Goal: Task Accomplishment & Management: Complete application form

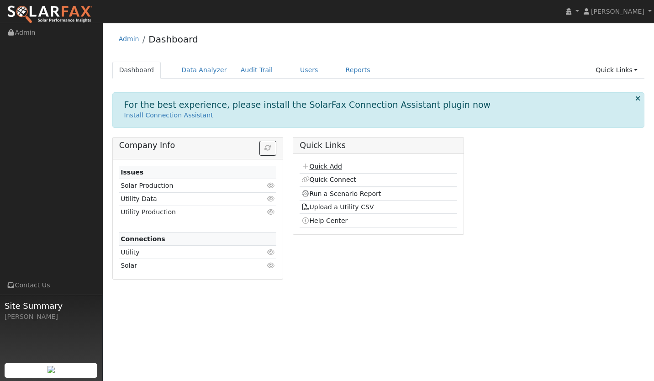
click at [318, 168] on link "Quick Add" at bounding box center [321, 166] width 41 height 7
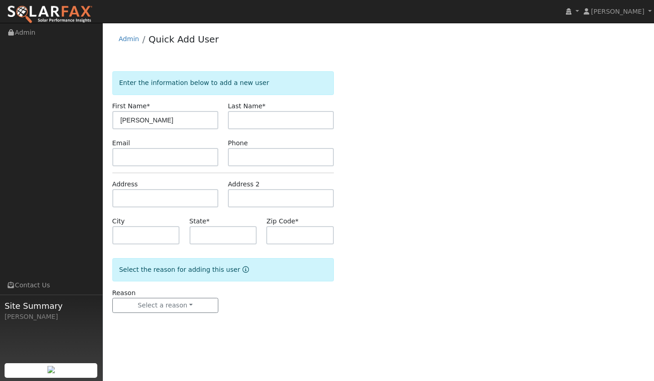
type input "[PERSON_NAME]"
click at [264, 124] on input "text" at bounding box center [281, 120] width 106 height 18
type input "Sweet"
click at [177, 158] on input "text" at bounding box center [165, 157] width 106 height 18
paste input "Sherwood0150@yahoo.com"
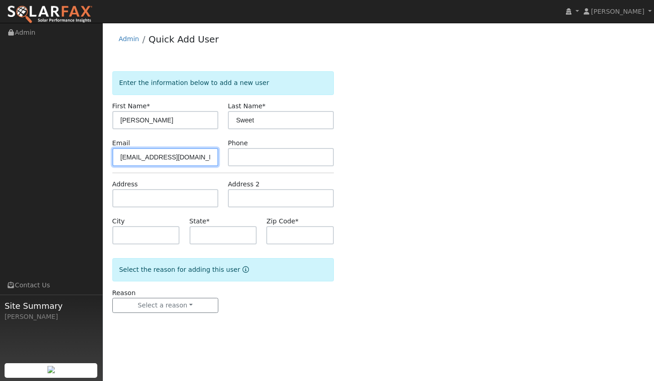
type input "Sherwood0150@yahoo.com"
click at [233, 159] on input "text" at bounding box center [281, 157] width 106 height 18
paste input "805-698-1677"
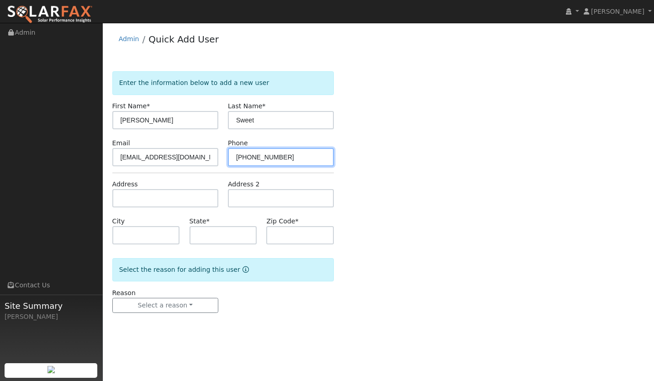
type input "805-698-1677"
click at [142, 203] on input "text" at bounding box center [165, 198] width 106 height 18
paste input "670 Shaw Street, Los Alamos, CA 93440"
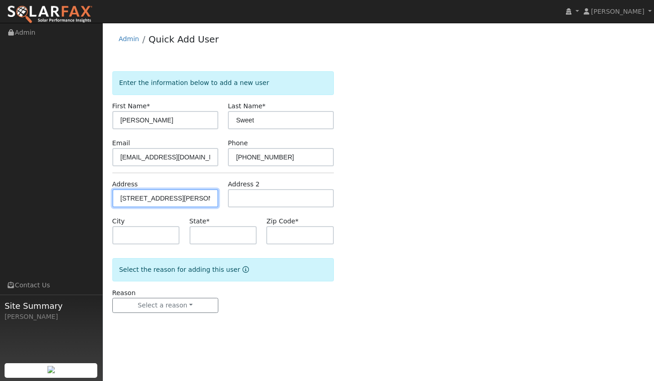
scroll to position [0, 25]
type input "670 Shaw Street"
type input "Los Alamos"
type input "CA"
type input "93440"
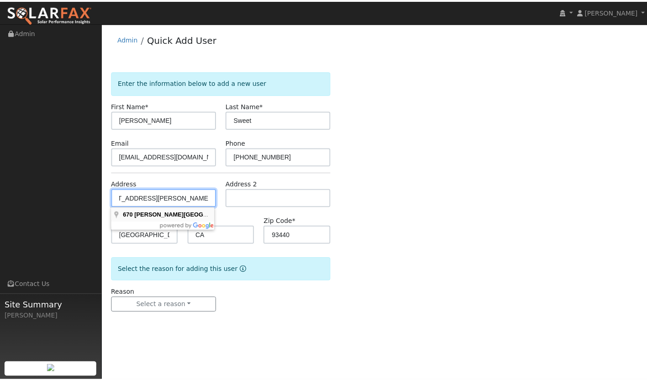
scroll to position [0, 0]
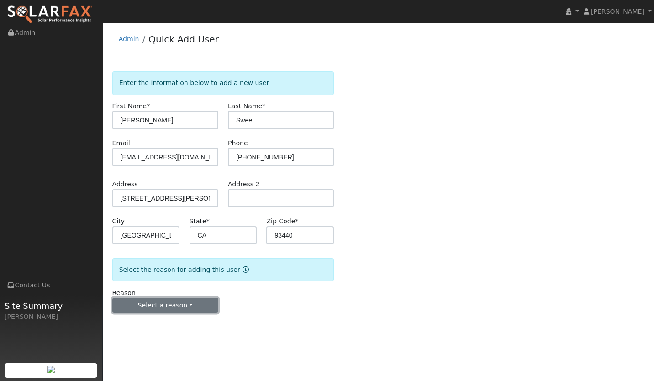
click at [163, 304] on button "Select a reason" at bounding box center [165, 306] width 106 height 16
click at [154, 328] on link "New lead" at bounding box center [163, 324] width 101 height 13
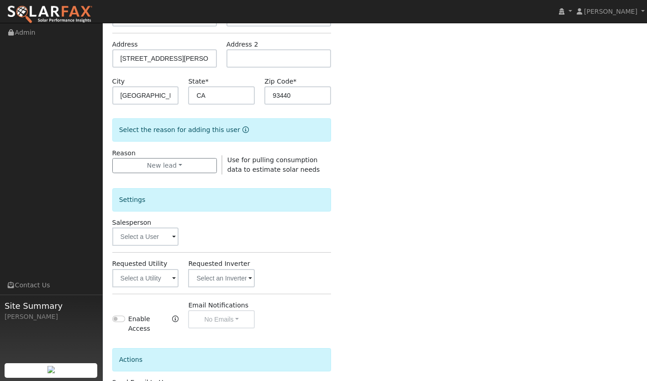
scroll to position [143, 0]
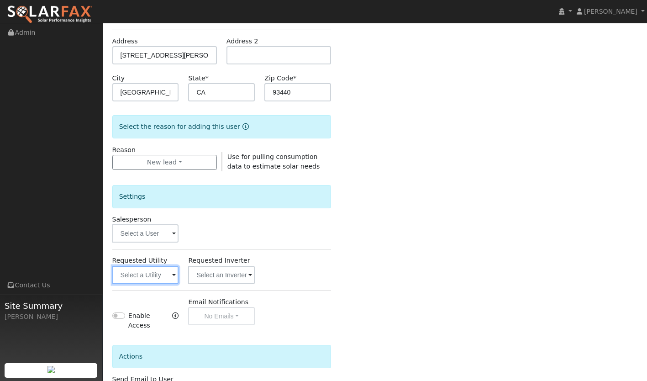
click at [147, 274] on input "text" at bounding box center [145, 275] width 67 height 18
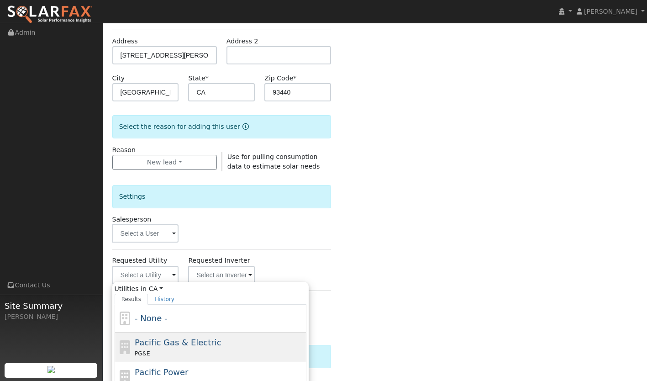
click at [187, 351] on div "PG&E" at bounding box center [219, 353] width 169 height 10
type input "Pacific Gas & Electric"
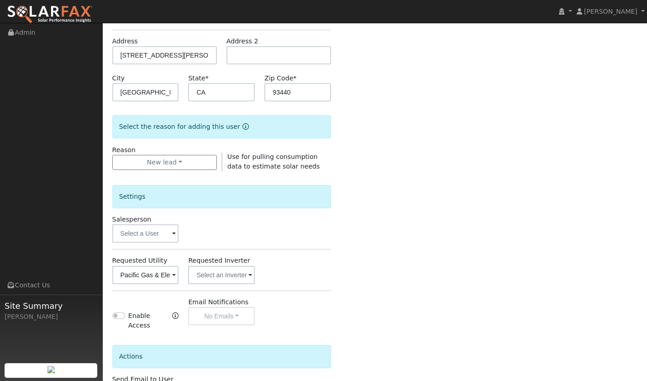
scroll to position [211, 0]
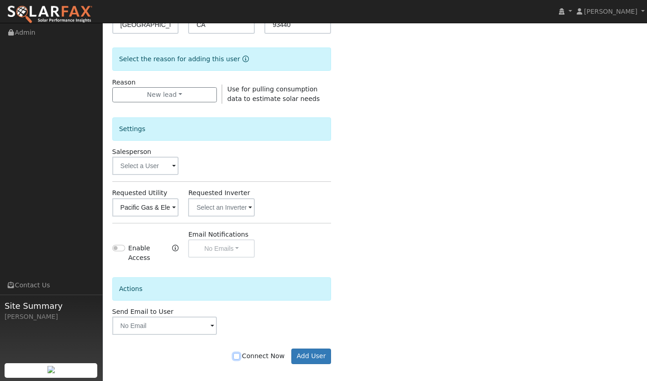
click at [240, 353] on input "Connect Now" at bounding box center [236, 356] width 6 height 6
checkbox input "true"
click at [313, 348] on button "Add User" at bounding box center [311, 356] width 40 height 16
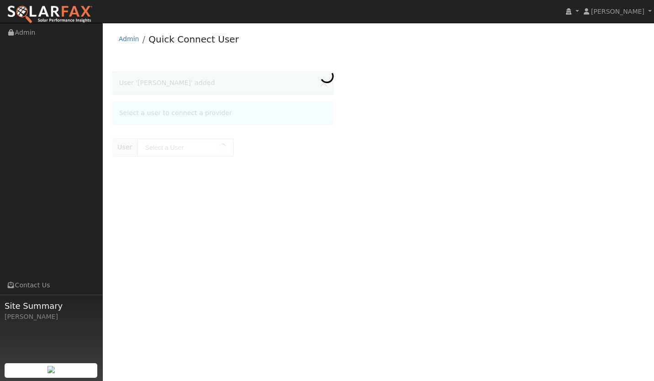
type input "[PERSON_NAME]"
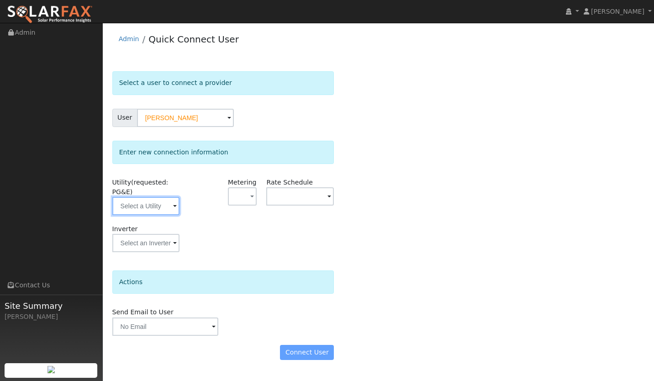
click at [155, 209] on input "text" at bounding box center [146, 206] width 68 height 18
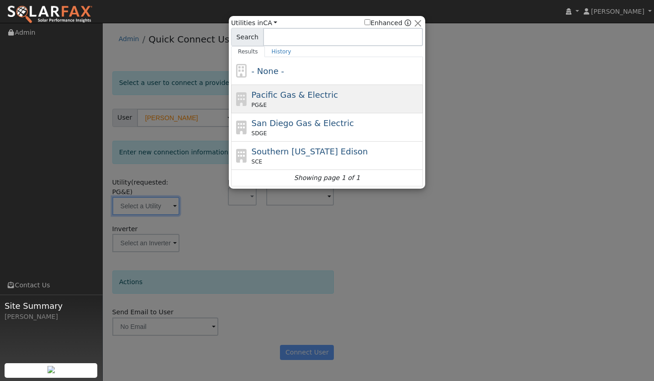
click at [300, 101] on div "PG&E" at bounding box center [336, 105] width 169 height 8
type input "PG&E"
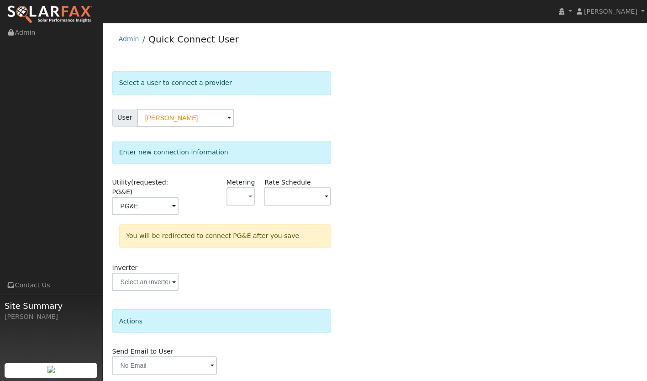
scroll to position [32, 0]
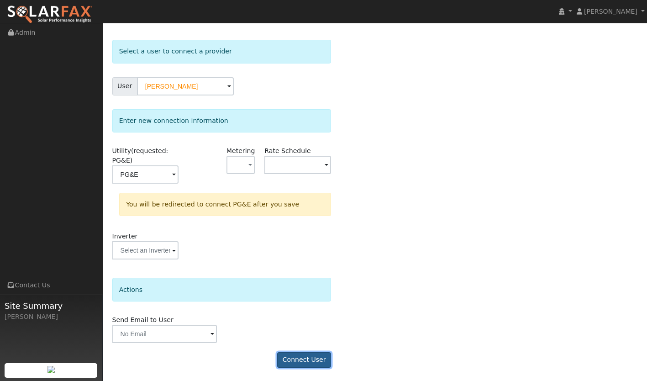
click at [310, 358] on button "Connect User" at bounding box center [304, 360] width 54 height 16
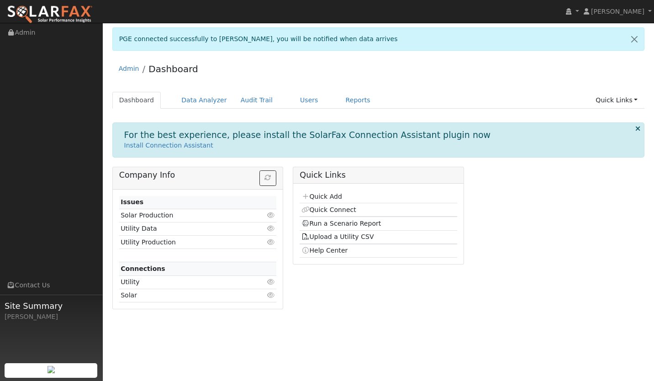
click at [372, 269] on div "Quick Links Quick Add Quick Connect Run a Scenario Report Upload a Utility CSV …" at bounding box center [378, 241] width 181 height 149
click at [297, 100] on link "Users" at bounding box center [309, 100] width 32 height 17
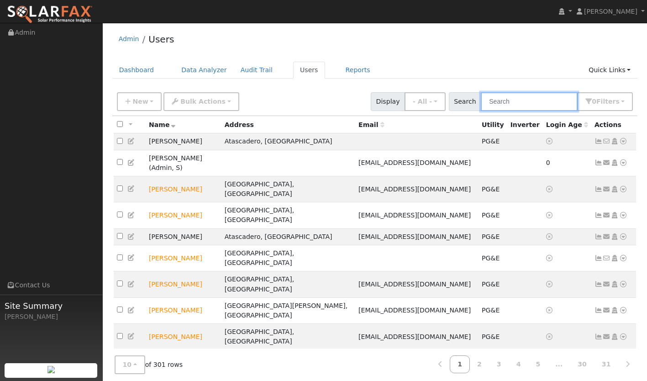
click at [510, 103] on input "text" at bounding box center [529, 101] width 97 height 19
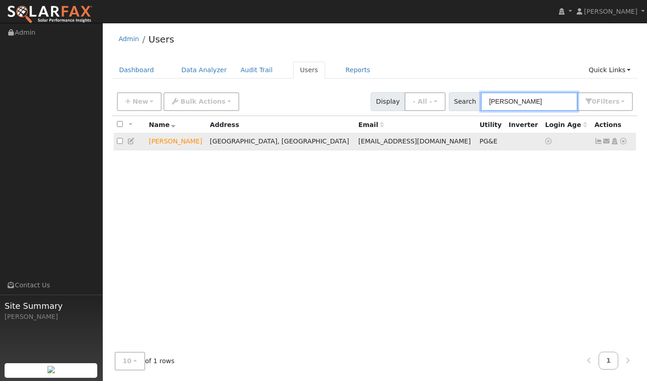
type input "[PERSON_NAME]"
click at [597, 142] on icon at bounding box center [599, 141] width 8 height 6
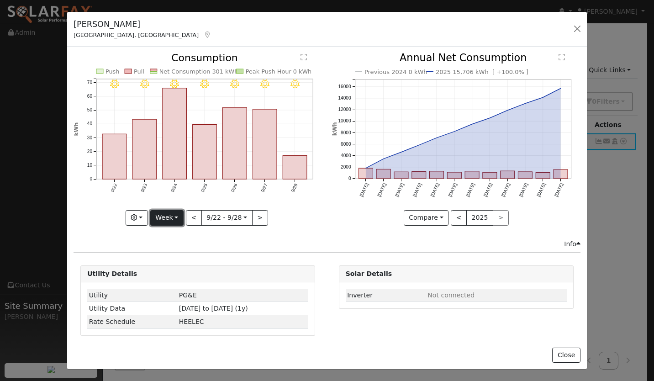
click at [162, 221] on button "Week" at bounding box center [166, 218] width 33 height 16
click at [168, 275] on link "Year" at bounding box center [182, 275] width 63 height 13
type input "[DATE]"
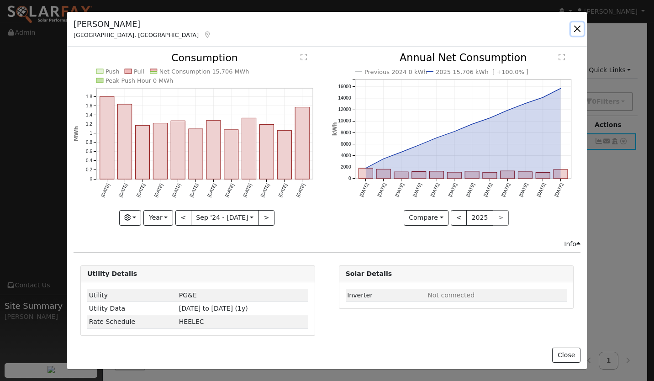
click at [577, 26] on button "button" at bounding box center [577, 28] width 13 height 13
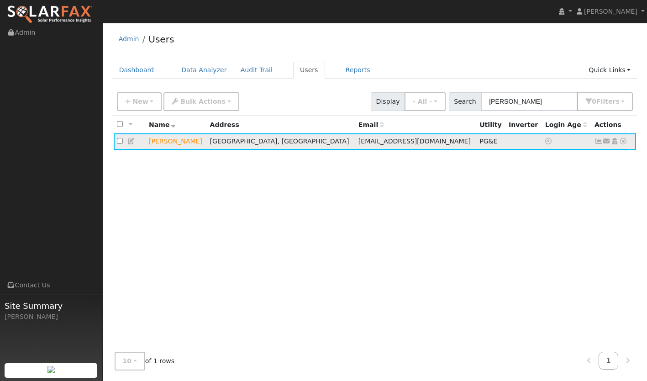
click at [624, 142] on icon at bounding box center [623, 141] width 8 height 6
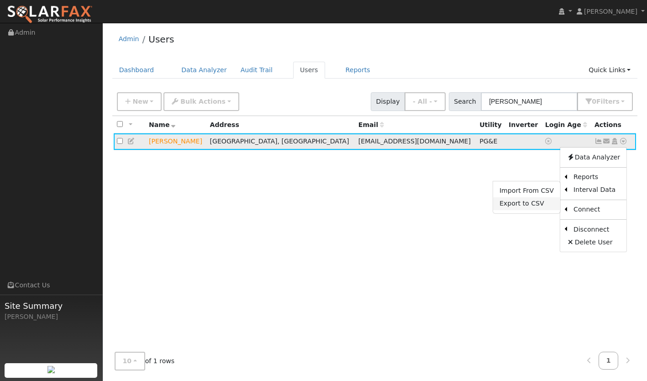
click at [533, 205] on link "Export to CSV" at bounding box center [526, 203] width 67 height 13
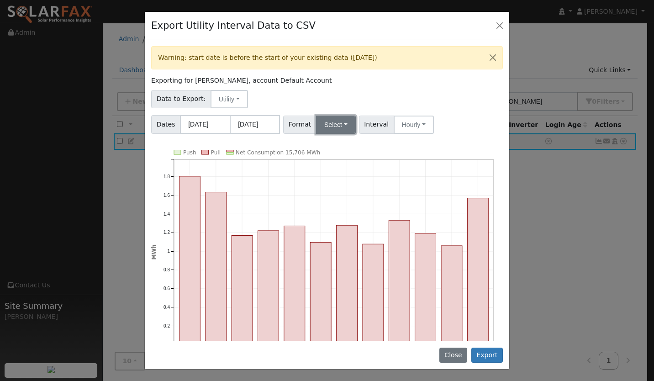
click at [326, 125] on button "Select" at bounding box center [336, 125] width 40 height 18
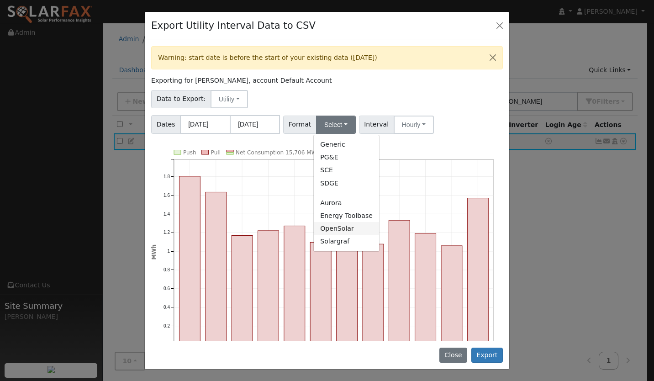
click at [329, 223] on link "OpenSolar" at bounding box center [346, 228] width 65 height 13
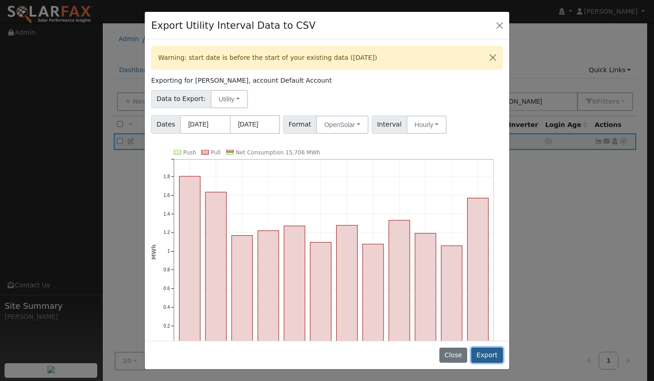
click at [487, 362] on button "Export" at bounding box center [487, 356] width 32 height 16
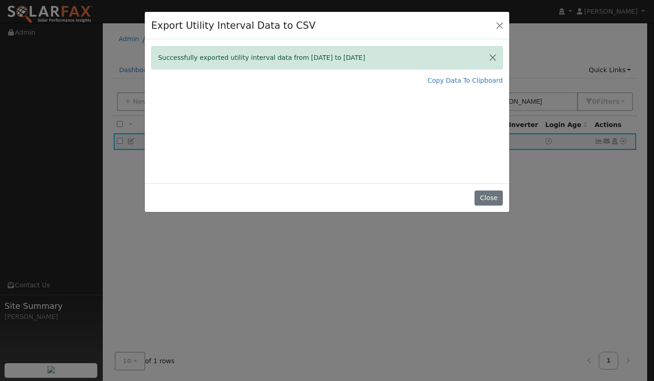
click at [286, 308] on div "Export Utility Interval Data to CSV Successfully exported utility interval data…" at bounding box center [327, 190] width 654 height 381
